Goal: Book appointment/travel/reservation

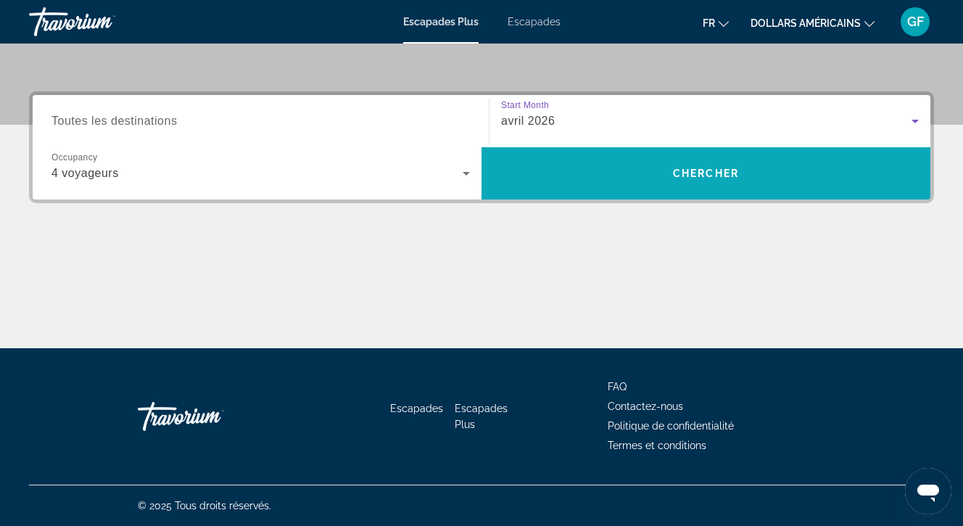
click at [697, 172] on span "Chercher" at bounding box center [706, 173] width 66 height 12
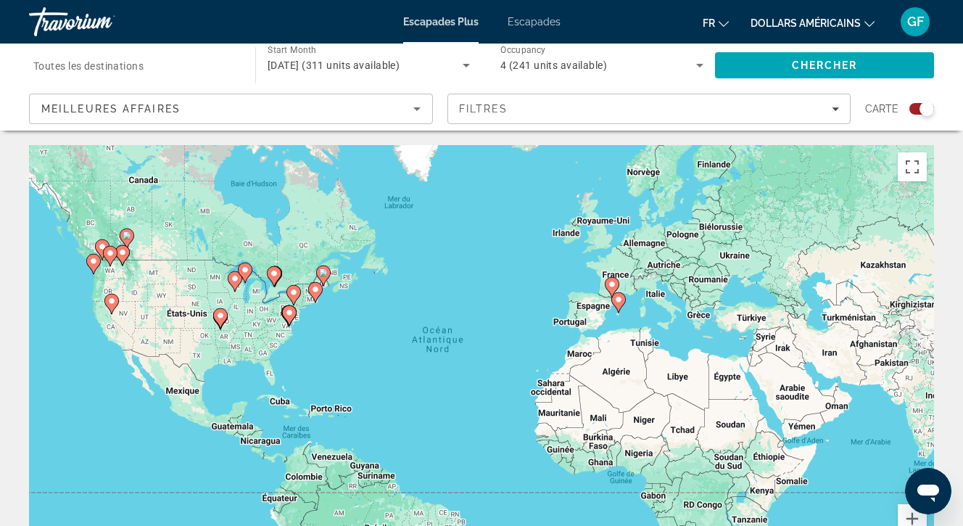
click at [528, 23] on font "Escapades" at bounding box center [533, 22] width 53 height 12
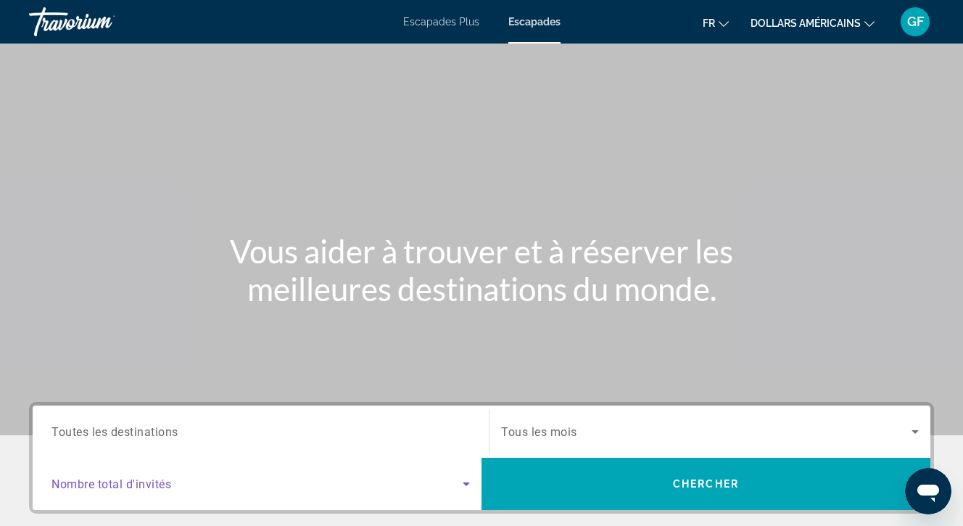
click at [466, 485] on icon "Search widget" at bounding box center [465, 483] width 17 height 17
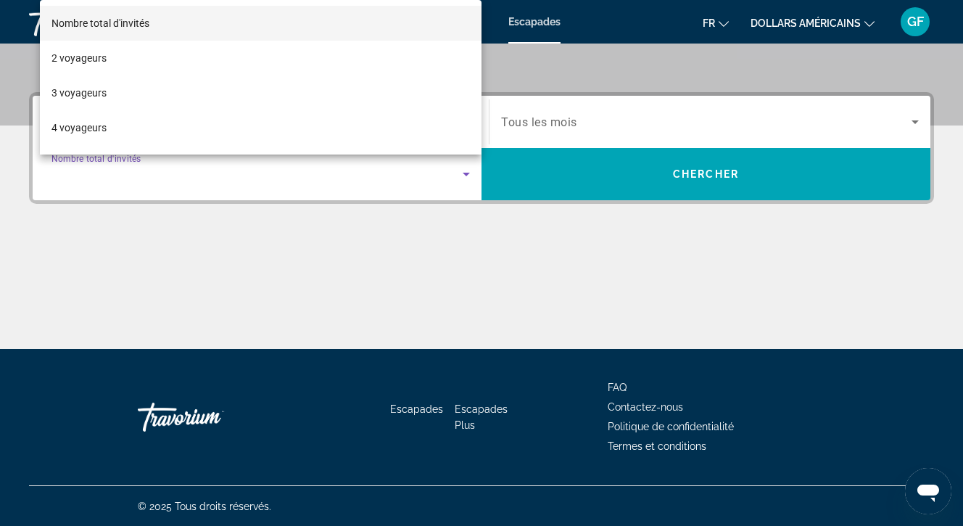
scroll to position [310, 0]
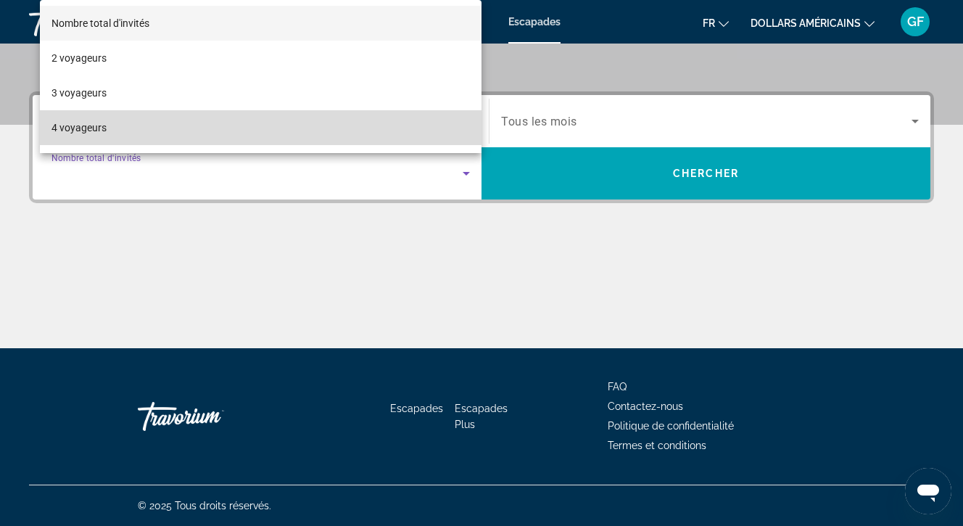
click at [92, 124] on font "4 voyageurs" at bounding box center [78, 128] width 55 height 12
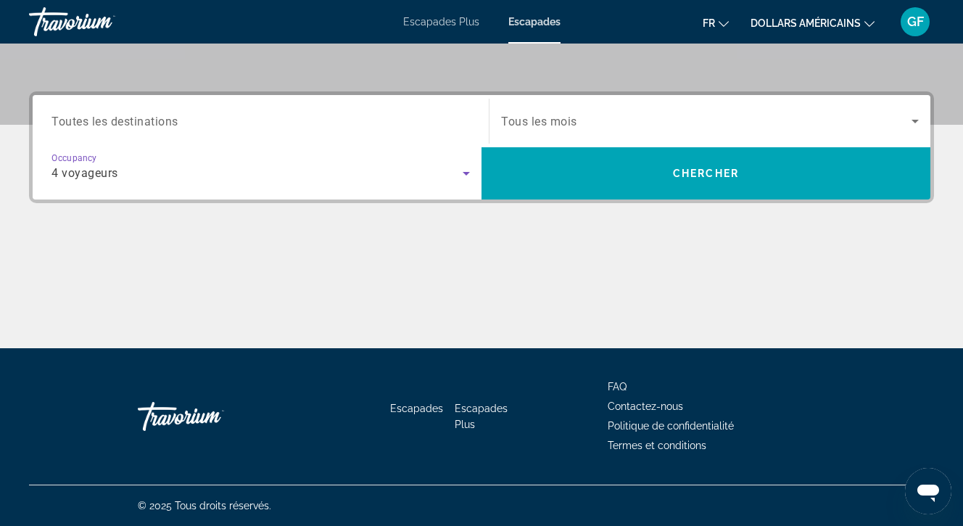
click at [917, 119] on icon "Search widget" at bounding box center [914, 120] width 17 height 17
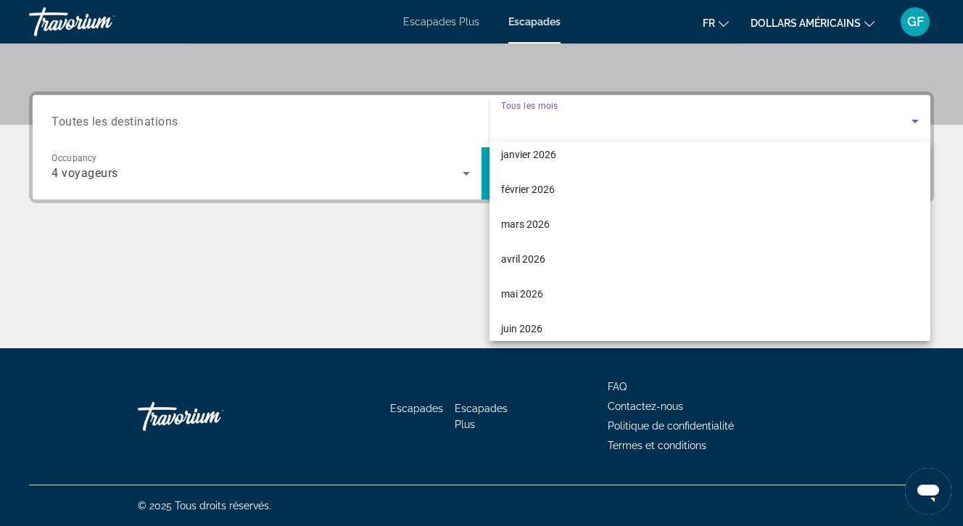
scroll to position [156, 0]
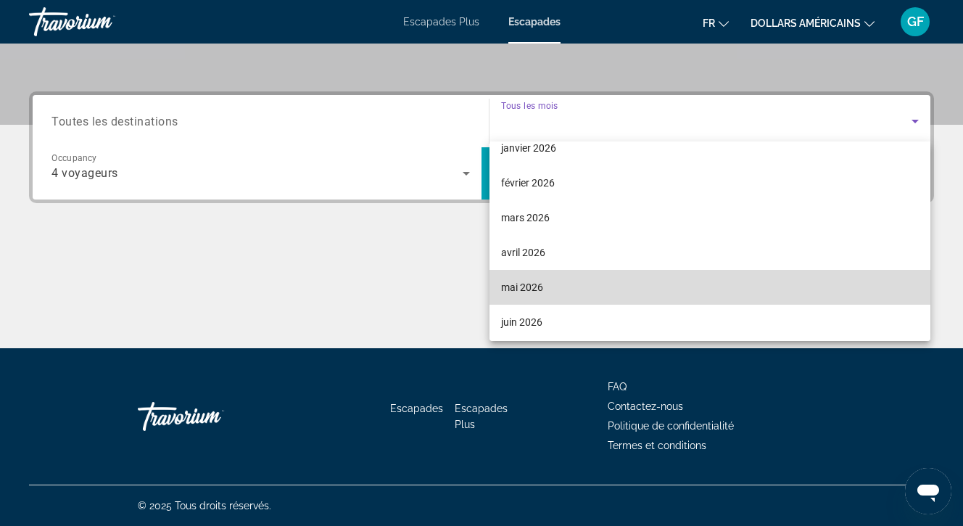
click at [523, 283] on font "mai 2026" at bounding box center [522, 287] width 42 height 12
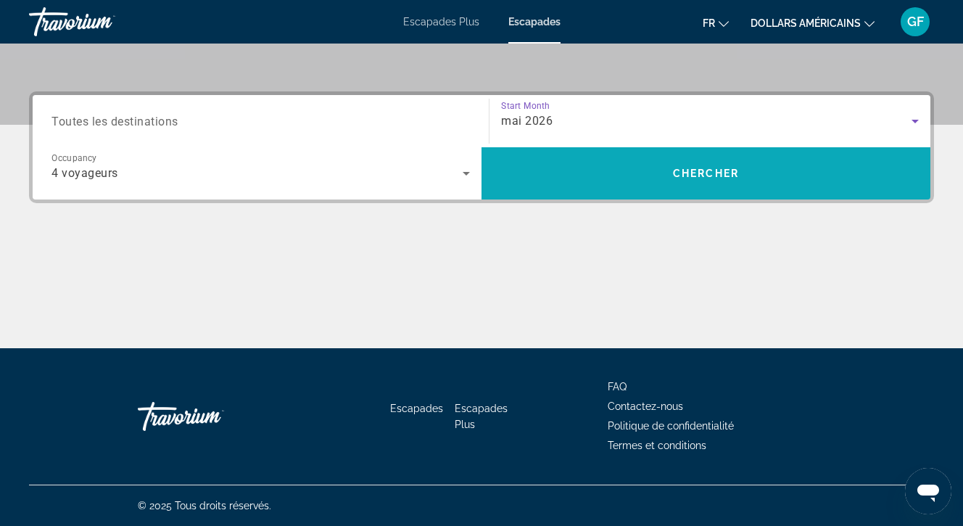
click at [699, 170] on span "Chercher" at bounding box center [706, 173] width 66 height 12
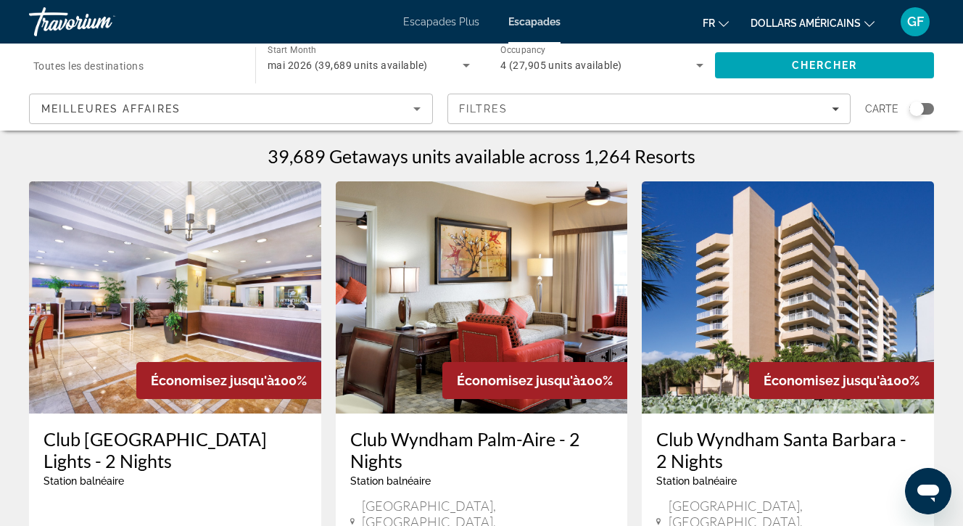
click at [917, 107] on div "Search widget" at bounding box center [916, 108] width 14 height 14
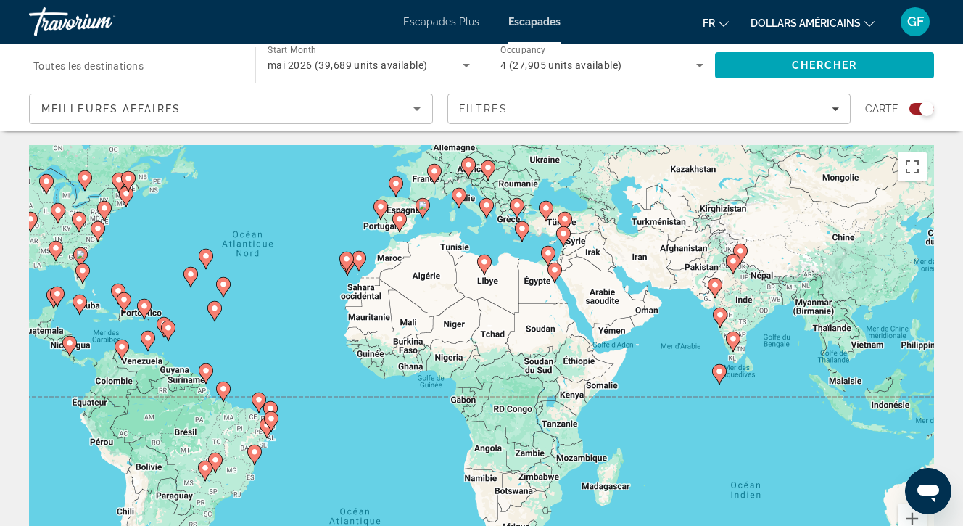
drag, startPoint x: 723, startPoint y: 346, endPoint x: 531, endPoint y: 249, distance: 214.9
click at [531, 249] on div "Pour activer le glissement avec le clavier, appuyez sur Alt+Entrée. Une fois ce…" at bounding box center [481, 362] width 905 height 435
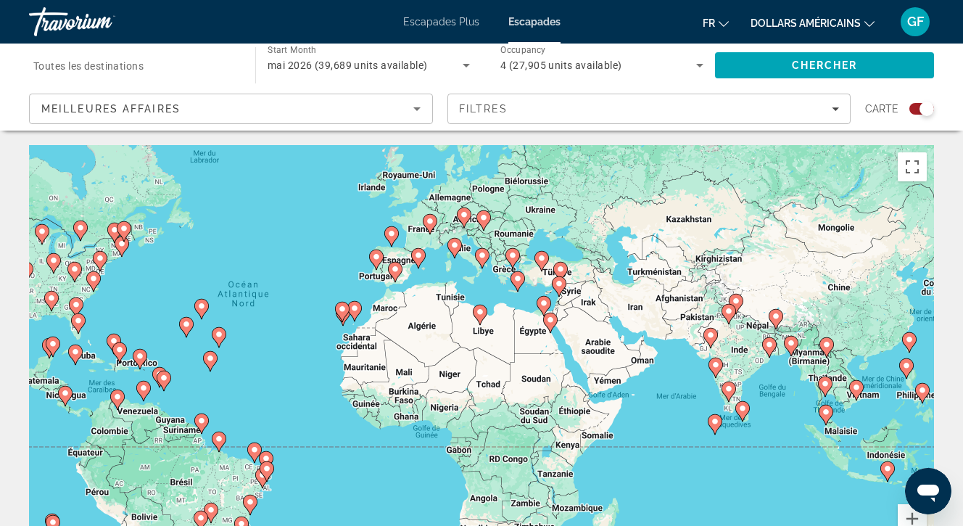
drag, startPoint x: 600, startPoint y: 304, endPoint x: 596, endPoint y: 356, distance: 52.4
click at [596, 357] on div "Pour activer le glissement avec le clavier, appuyez sur Alt+Entrée. Une fois ce…" at bounding box center [481, 362] width 905 height 435
click at [912, 516] on button "Zoom avant" at bounding box center [911, 518] width 29 height 29
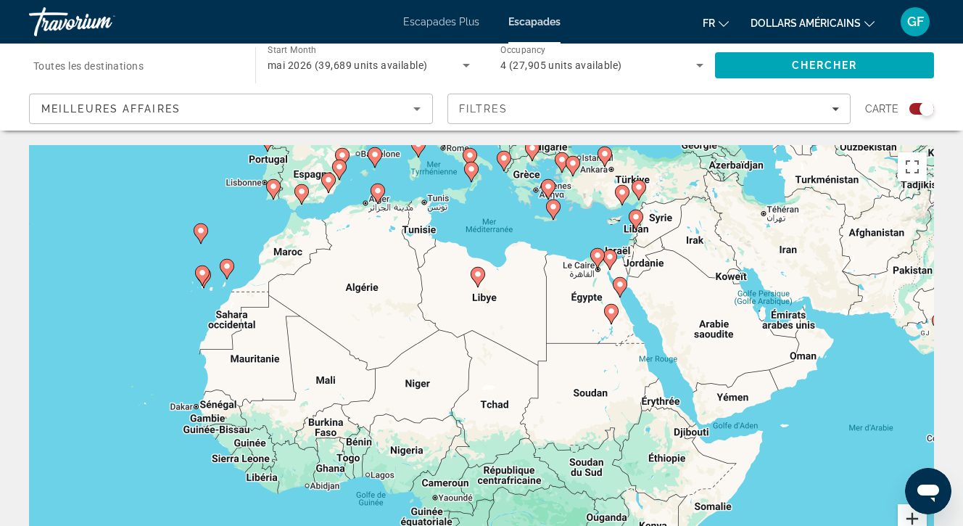
click at [912, 516] on button "Zoom avant" at bounding box center [911, 518] width 29 height 29
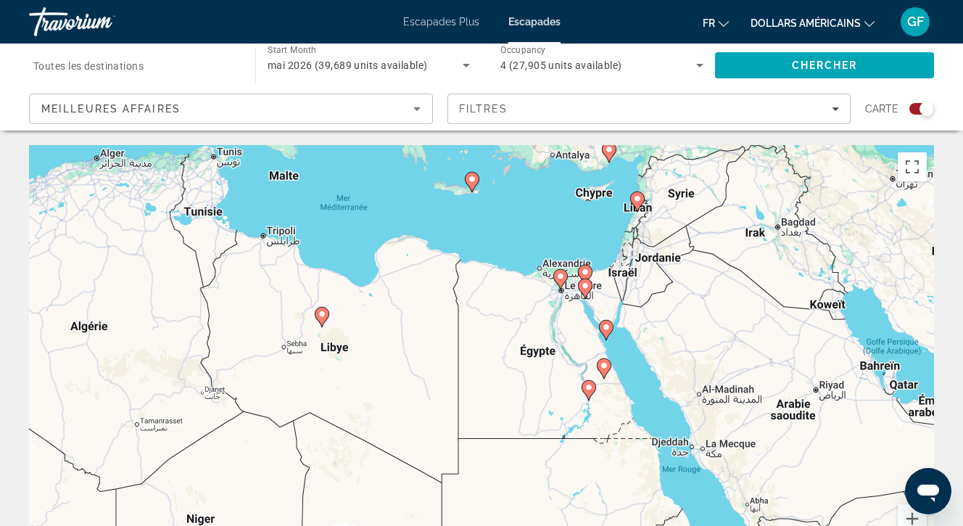
drag, startPoint x: 699, startPoint y: 251, endPoint x: 539, endPoint y: 367, distance: 197.2
click at [539, 367] on div "Pour activer le glissement avec le clavier, appuyez sur Alt+Entrée. Une fois ce…" at bounding box center [481, 362] width 905 height 435
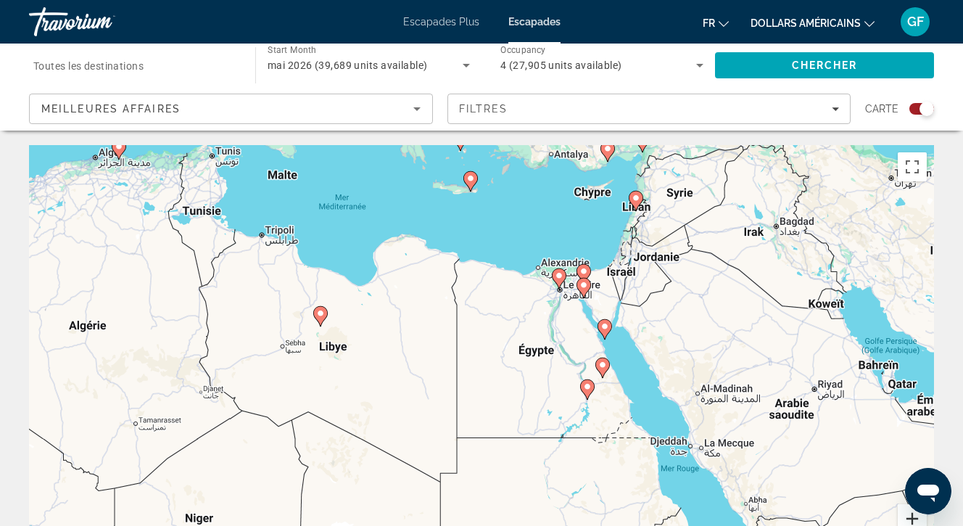
click at [910, 514] on button "Zoom avant" at bounding box center [911, 518] width 29 height 29
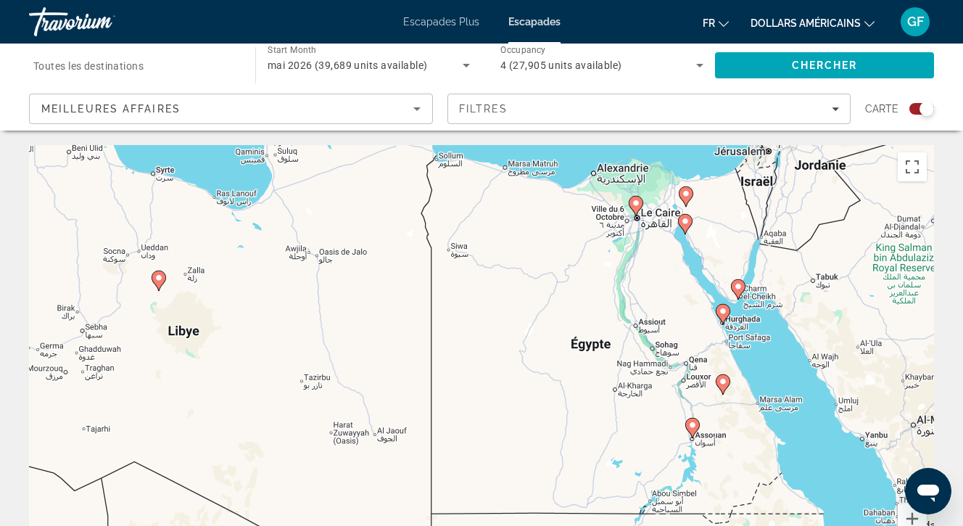
click at [684, 218] on image "Contenu principal" at bounding box center [685, 221] width 9 height 9
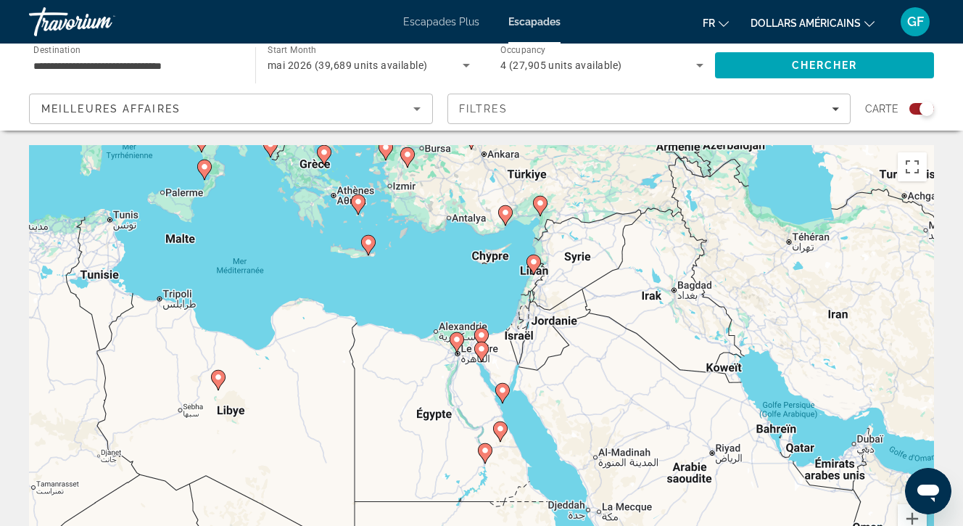
click at [482, 349] on image "Contenu principal" at bounding box center [481, 348] width 9 height 9
type input "**********"
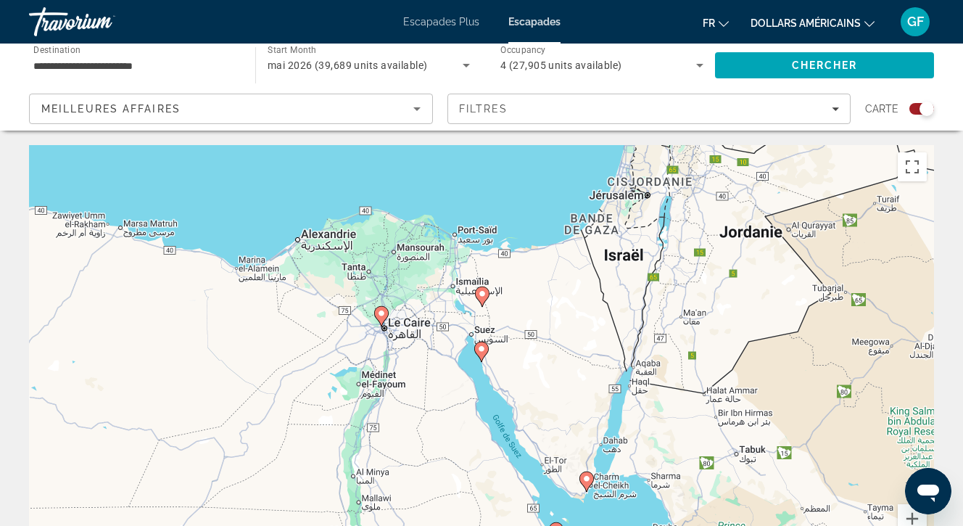
click at [482, 349] on image "Contenu principal" at bounding box center [481, 348] width 9 height 9
